Goal: Task Accomplishment & Management: Complete application form

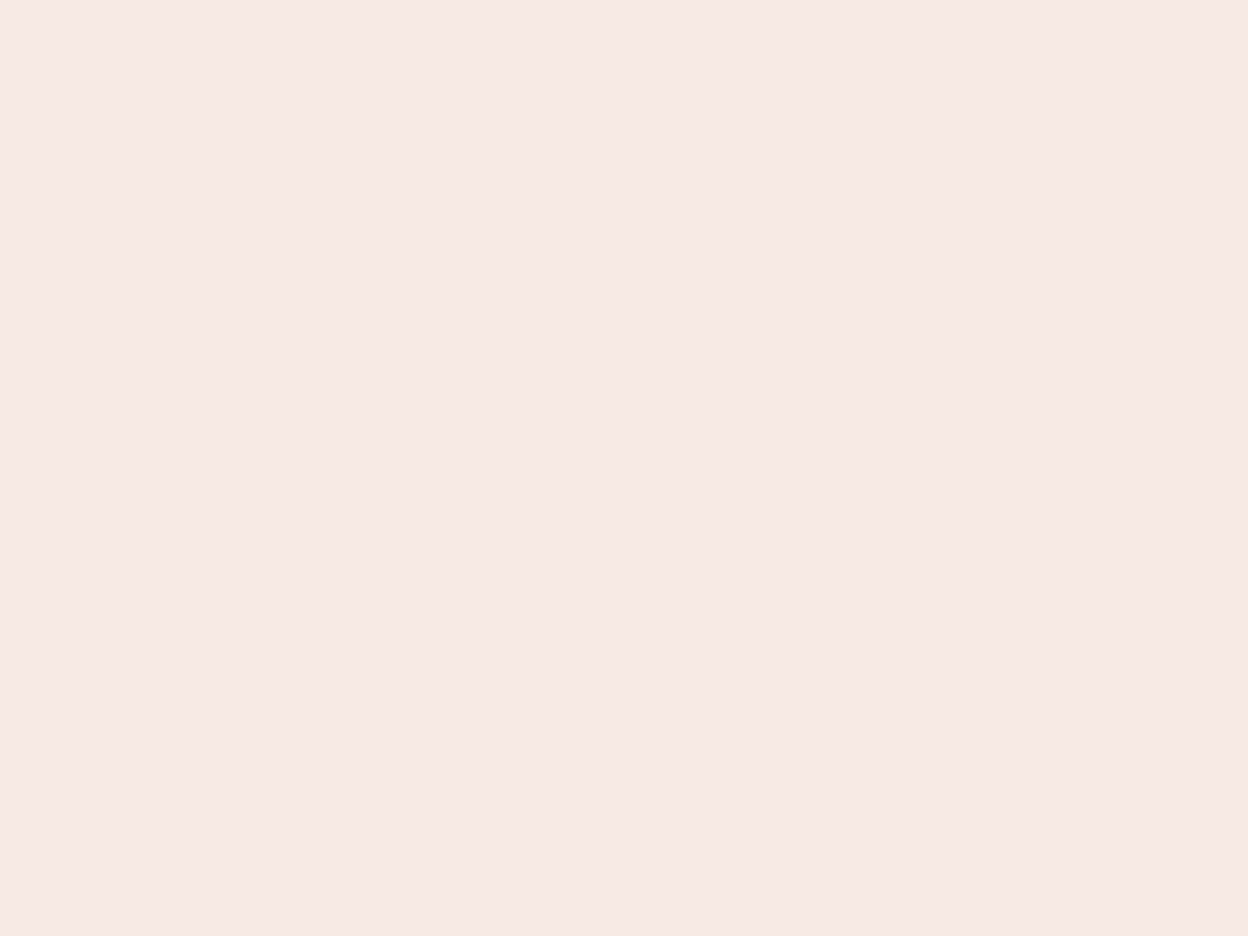
click at [624, 468] on nb-app "Almost there Thank you for registering for Newbook. Your account is under revie…" at bounding box center [624, 468] width 1248 height 936
click at [624, 0] on nb-app "Almost there Thank you for registering for Newbook. Your account is under revie…" at bounding box center [624, 468] width 1248 height 936
click at [667, 0] on nb-app "Almost there Thank you for registering for Newbook. Your account is under revie…" at bounding box center [624, 468] width 1248 height 936
click at [624, 468] on nb-app "Almost there Thank you for registering for Newbook. Your account is under revie…" at bounding box center [624, 468] width 1248 height 936
click at [624, 0] on nb-app "Almost there Thank you for registering for Newbook. Your account is under revie…" at bounding box center [624, 468] width 1248 height 936
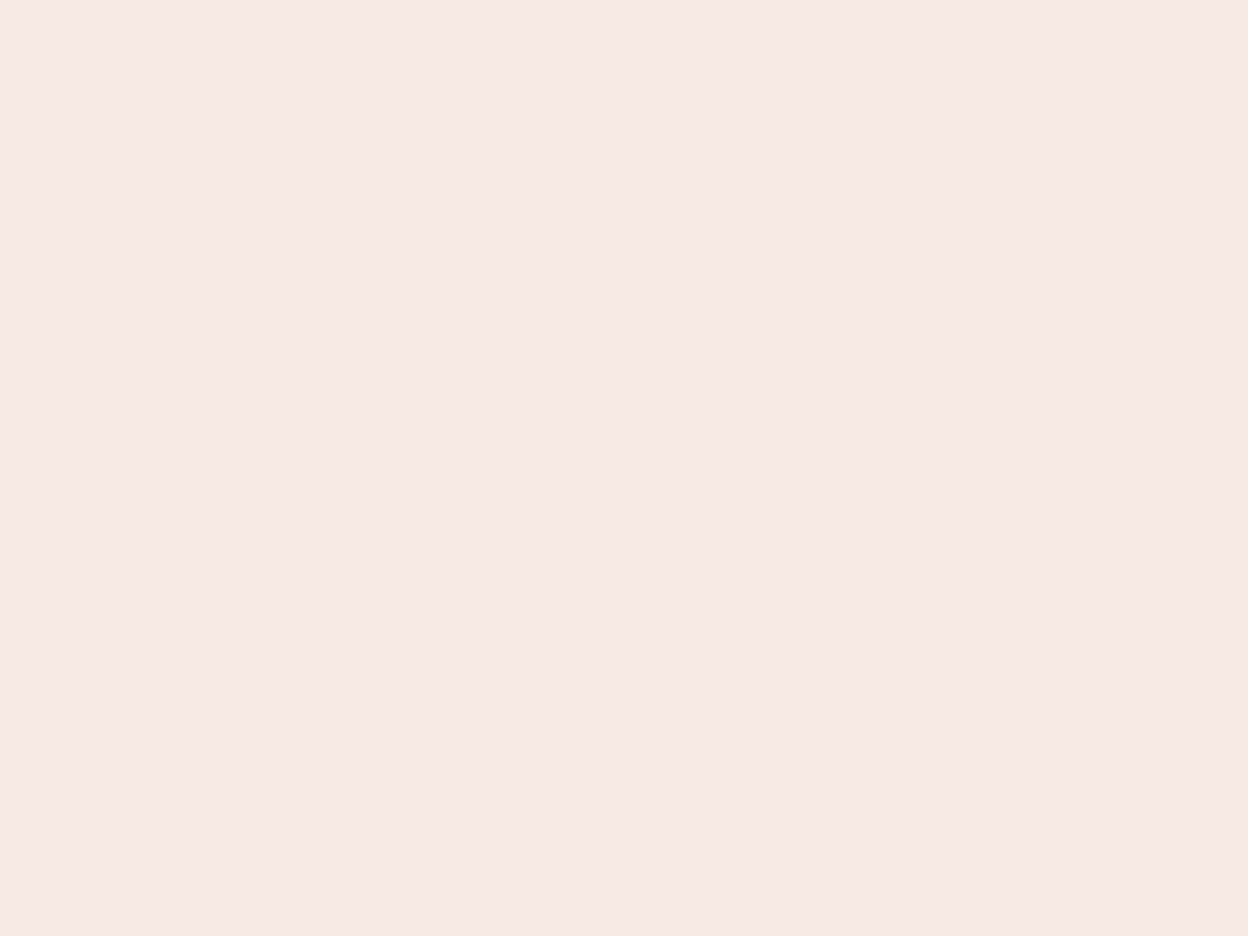
click at [436, 0] on nb-app "Almost there Thank you for registering for Newbook. Your account is under revie…" at bounding box center [624, 468] width 1248 height 936
click at [624, 468] on nb-app "Almost there Thank you for registering for Newbook. Your account is under revie…" at bounding box center [624, 468] width 1248 height 936
click at [624, 0] on nb-app "Almost there Thank you for registering for Newbook. Your account is under revie…" at bounding box center [624, 468] width 1248 height 936
click at [436, 0] on nb-app "Almost there Thank you for registering for Newbook. Your account is under revie…" at bounding box center [624, 468] width 1248 height 936
click at [624, 468] on nb-app "Almost there Thank you for registering for Newbook. Your account is under revie…" at bounding box center [624, 468] width 1248 height 936
